Goal: Task Accomplishment & Management: Manage account settings

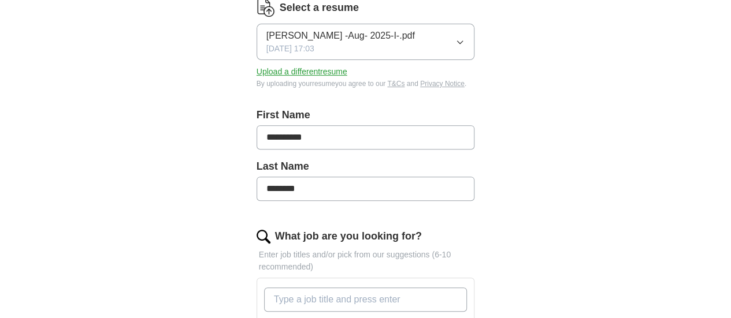
scroll to position [347, 0]
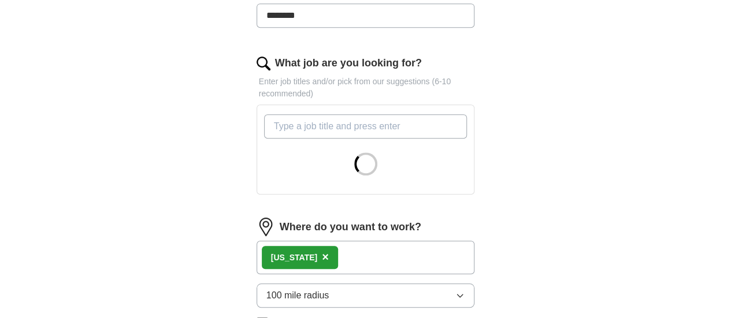
paste input "Tumor Immunology Consultant, Research Scientist, Molecular Immunology Scientist…"
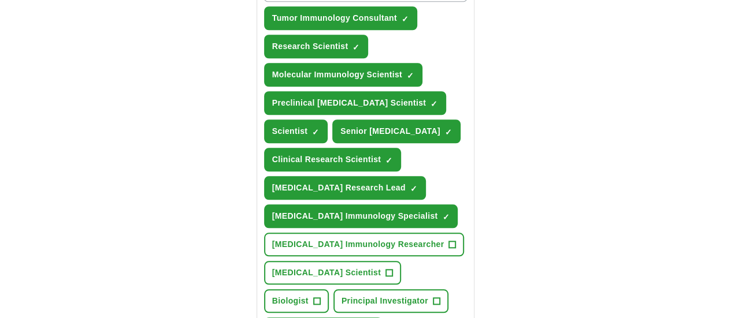
scroll to position [578, 0]
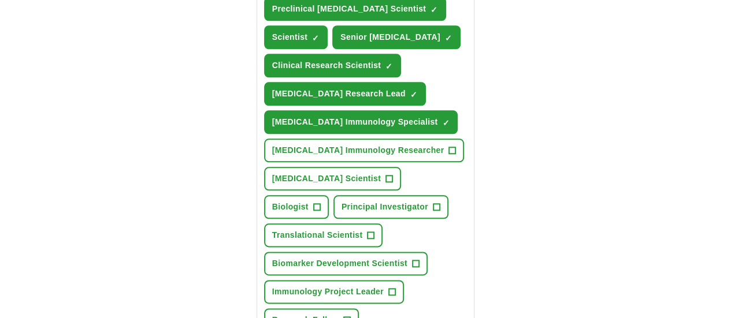
type input "Tumor Immunology Consultant, Research Scientist, Molecular Immunology Scientist…"
click at [449, 146] on span "+" at bounding box center [452, 150] width 7 height 9
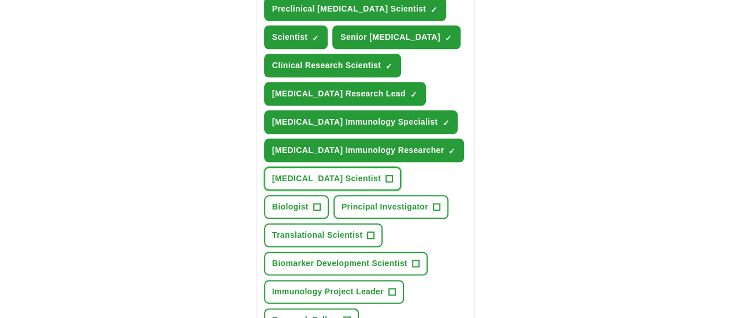
click at [386, 174] on span "+" at bounding box center [389, 178] width 7 height 9
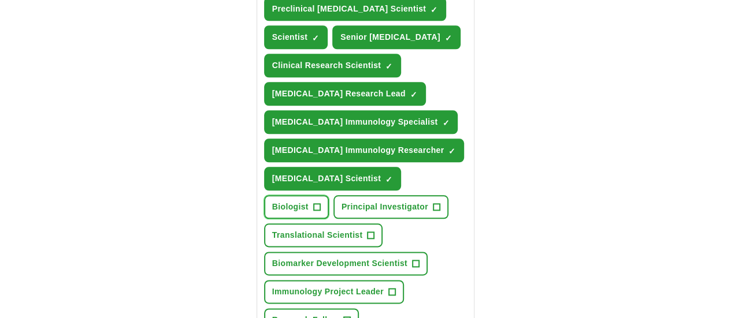
click at [320, 203] on span "+" at bounding box center [316, 207] width 7 height 9
click at [374, 231] on span "+" at bounding box center [370, 235] width 7 height 9
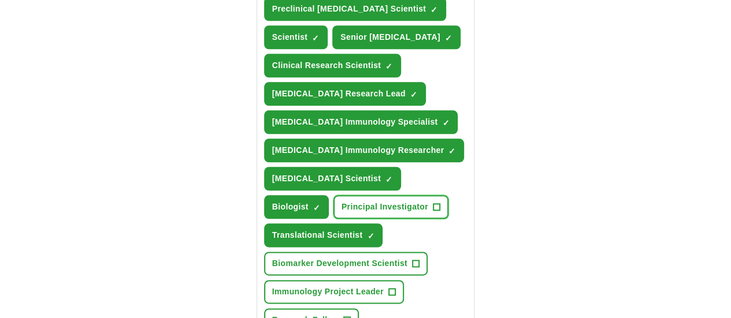
click at [433, 203] on span "+" at bounding box center [436, 207] width 7 height 9
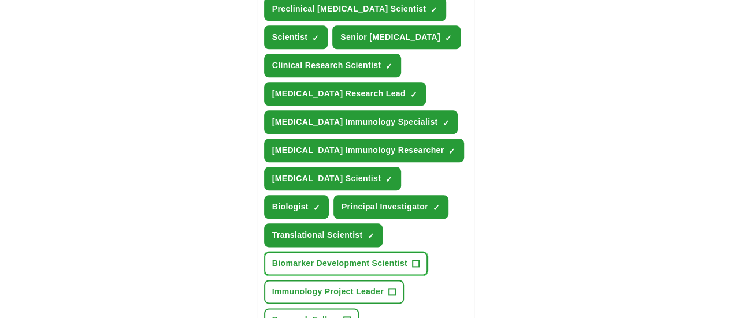
click at [382, 252] on button "Biomarker Development Scientist +" at bounding box center [345, 264] width 163 height 24
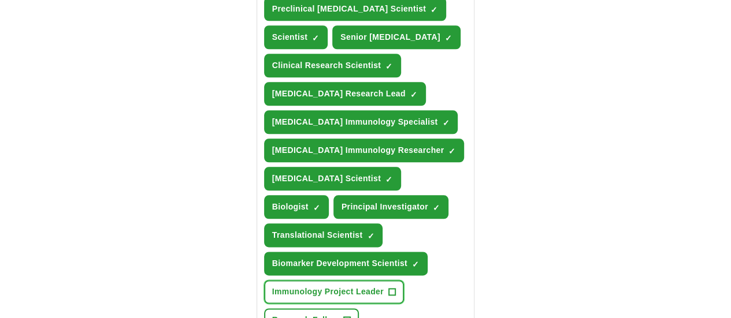
click at [388, 288] on span "+" at bounding box center [391, 292] width 7 height 9
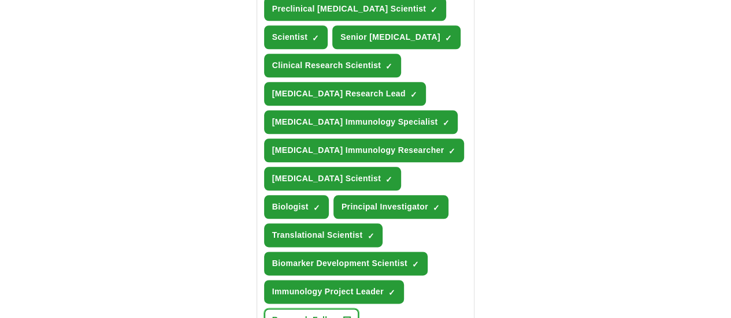
click at [351, 316] on span "+" at bounding box center [347, 320] width 7 height 9
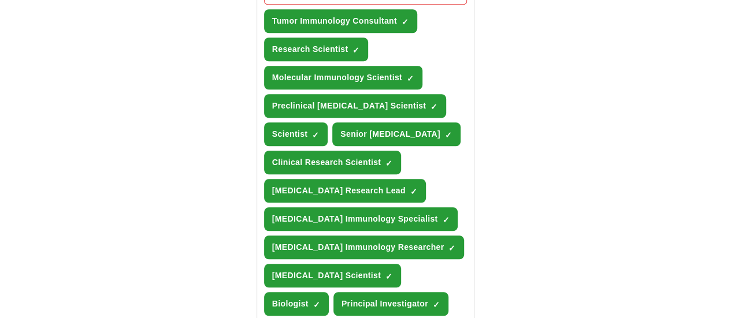
scroll to position [347, 0]
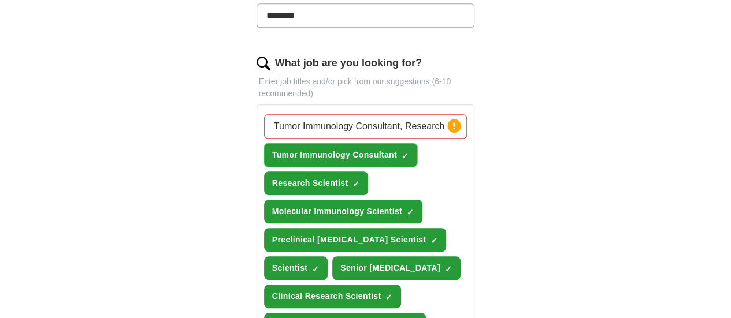
click at [0, 0] on span "×" at bounding box center [0, 0] width 0 height 0
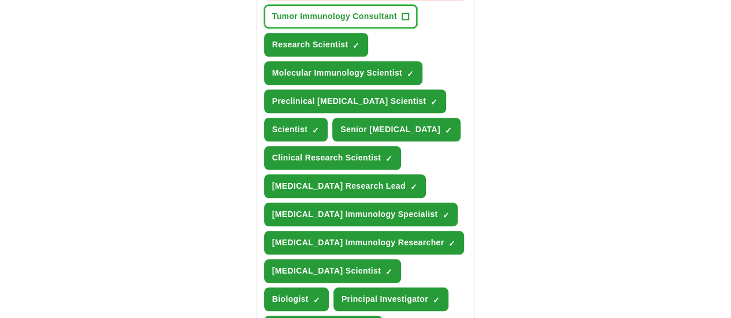
scroll to position [578, 0]
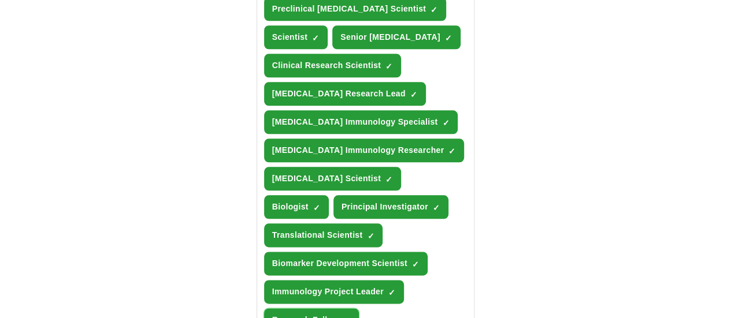
click at [0, 0] on span "×" at bounding box center [0, 0] width 0 height 0
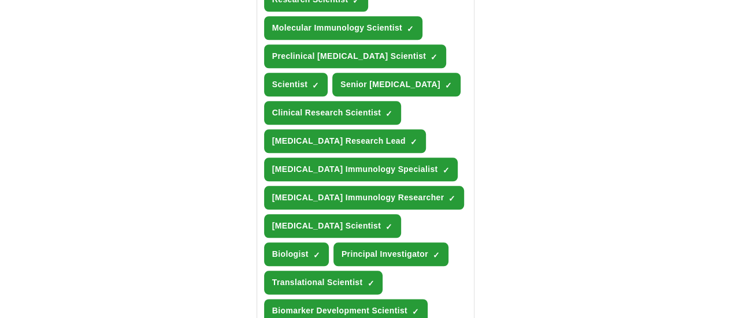
scroll to position [520, 0]
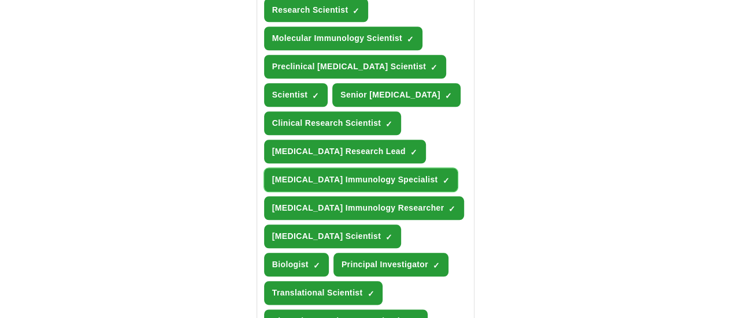
click at [0, 0] on span "×" at bounding box center [0, 0] width 0 height 0
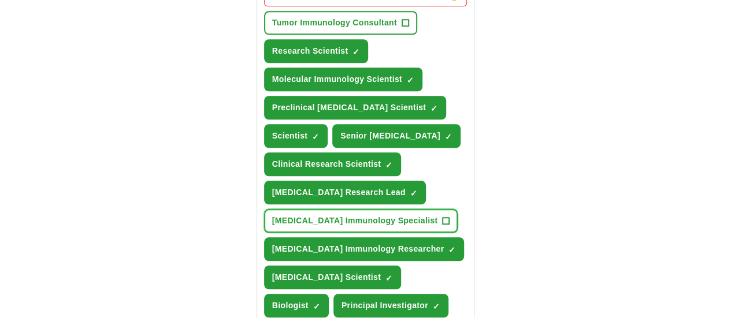
scroll to position [462, 0]
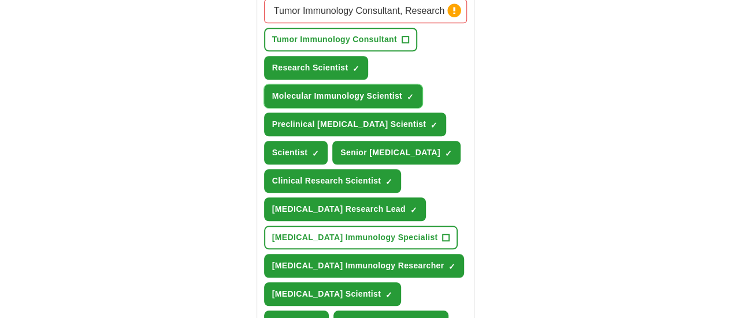
click at [0, 0] on span "×" at bounding box center [0, 0] width 0 height 0
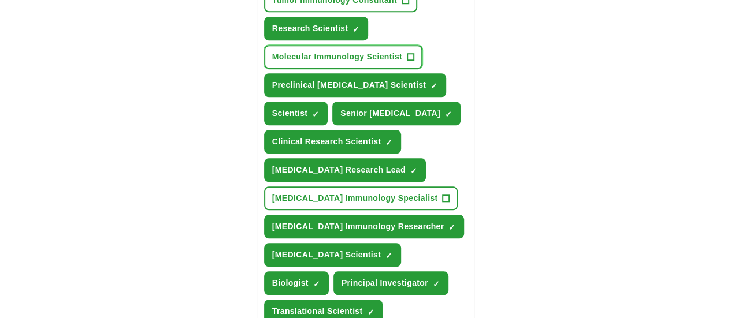
scroll to position [520, 0]
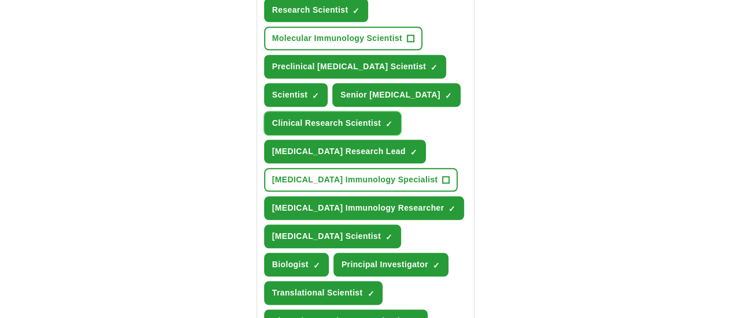
click at [0, 0] on span "×" at bounding box center [0, 0] width 0 height 0
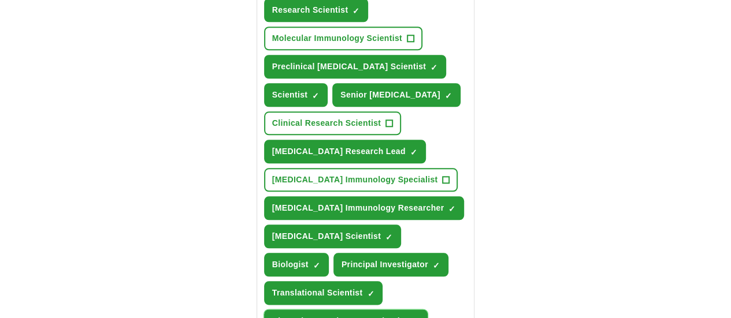
click at [0, 0] on span "×" at bounding box center [0, 0] width 0 height 0
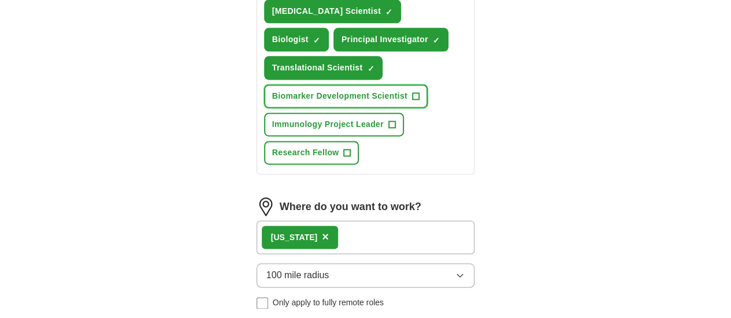
scroll to position [751, 0]
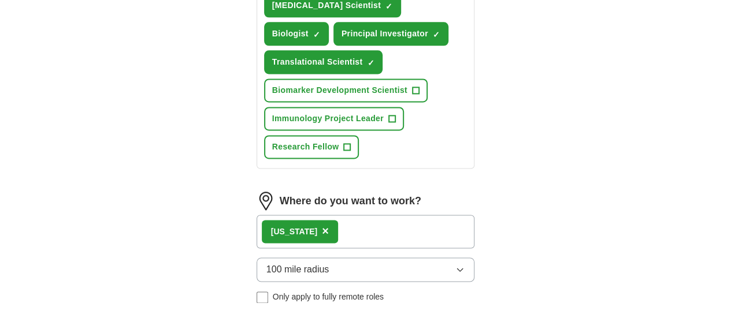
click at [354, 215] on div "[US_STATE] ×" at bounding box center [365, 232] width 218 height 34
click at [327, 215] on div "[US_STATE] ×" at bounding box center [365, 232] width 218 height 34
click at [332, 258] on button "100 mile radius" at bounding box center [365, 270] width 218 height 24
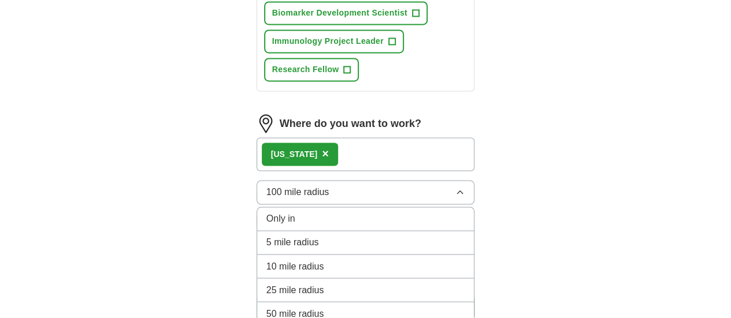
scroll to position [712, 0]
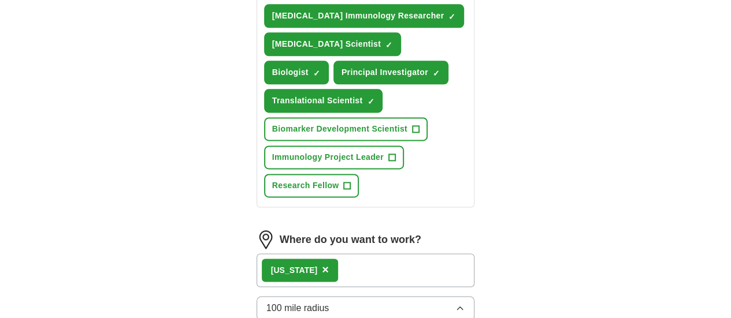
click at [355, 254] on div "[US_STATE] ×" at bounding box center [365, 271] width 218 height 34
click at [326, 254] on div "[US_STATE] ×" at bounding box center [365, 271] width 218 height 34
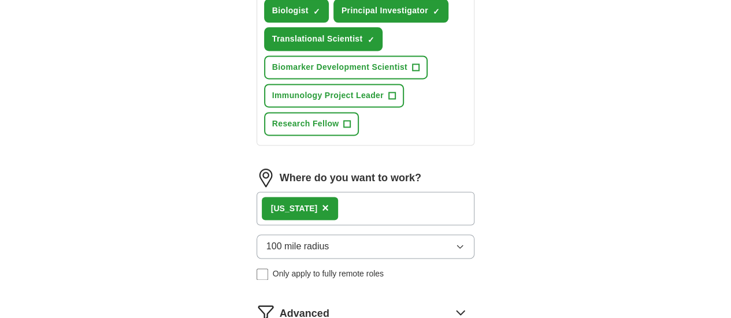
scroll to position [828, 0]
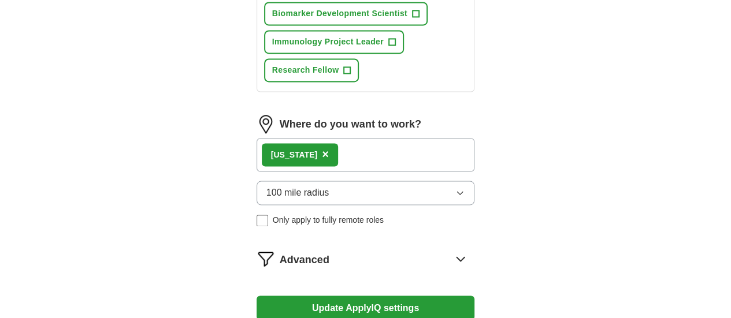
click at [309, 296] on button "Update ApplyIQ settings" at bounding box center [365, 308] width 218 height 24
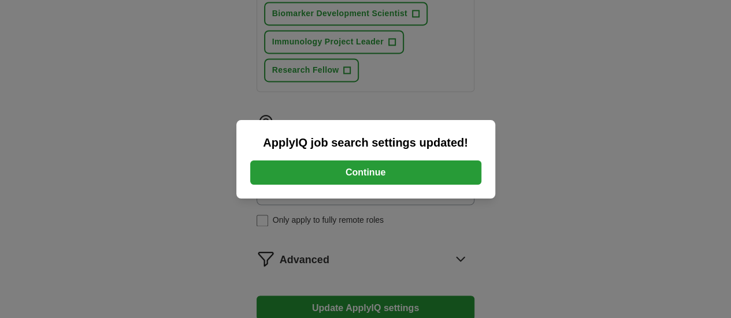
click at [372, 173] on button "Continue" at bounding box center [365, 173] width 231 height 24
